Goal: Task Accomplishment & Management: Manage account settings

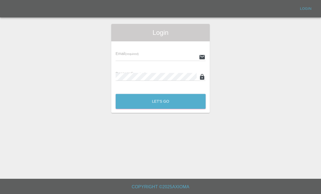
scroll to position [15, 0]
click at [168, 53] on input "text" at bounding box center [156, 57] width 81 height 8
type input "[EMAIL_ADDRESS][DOMAIN_NAME]"
click at [161, 94] on button "Let's Go" at bounding box center [161, 101] width 90 height 15
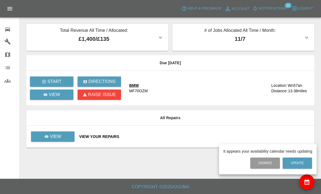
click at [308, 186] on div at bounding box center [160, 97] width 321 height 194
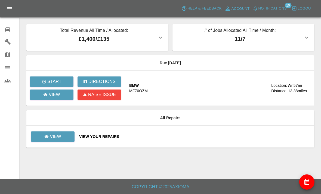
click at [306, 182] on icon "availability" at bounding box center [307, 181] width 5 height 5
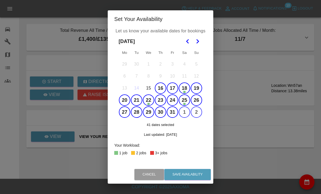
click at [199, 42] on icon "Go to the Next Month" at bounding box center [197, 41] width 7 height 7
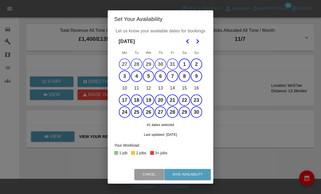
click at [194, 166] on div "Cancel Save Availability" at bounding box center [161, 174] width 106 height 18
click at [270, 168] on div "Set Your Availability Let us know your available dates for bookings [DATE] Mo T…" at bounding box center [160, 97] width 321 height 194
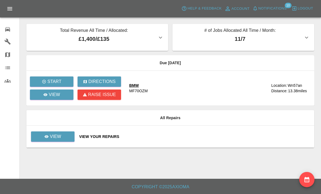
click at [307, 184] on button "availability" at bounding box center [306, 179] width 15 height 15
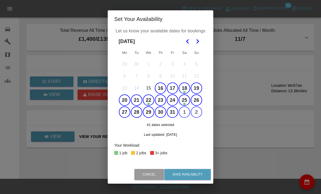
click at [244, 158] on div "Set Your Availability Let us know your available dates for bookings [DATE] Mo T…" at bounding box center [160, 97] width 321 height 194
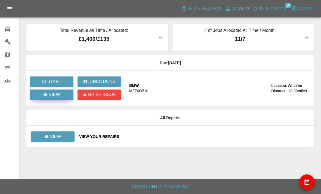
click at [55, 91] on p "View" at bounding box center [54, 94] width 11 height 7
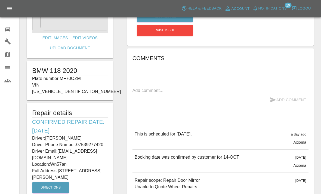
scroll to position [67, 0]
